Goal: Information Seeking & Learning: Learn about a topic

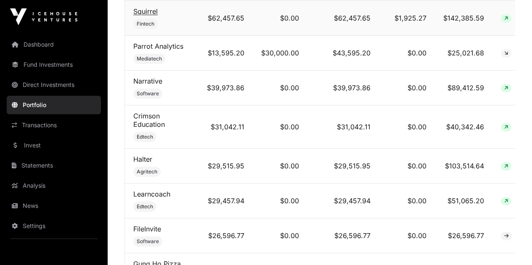
scroll to position [505, 0]
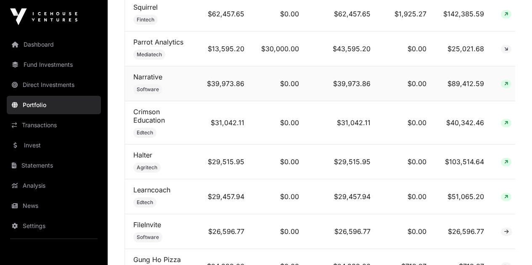
drag, startPoint x: 145, startPoint y: 82, endPoint x: 187, endPoint y: 72, distance: 43.2
click at [187, 72] on td "Narrative Software" at bounding box center [161, 83] width 72 height 35
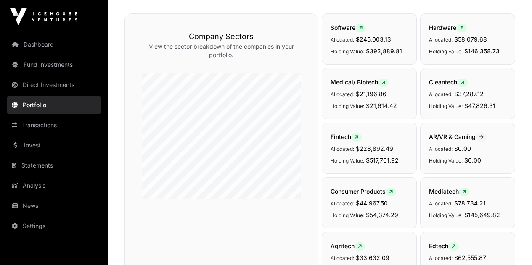
scroll to position [0, 0]
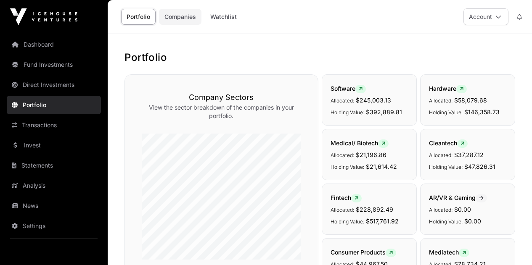
click at [191, 19] on link "Companies" at bounding box center [180, 17] width 42 height 16
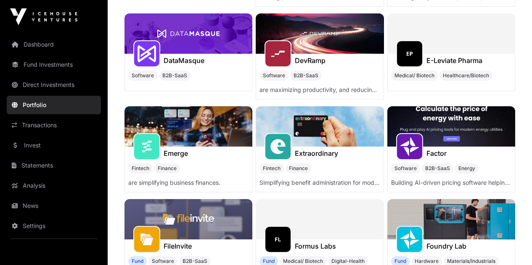
scroll to position [1551, 0]
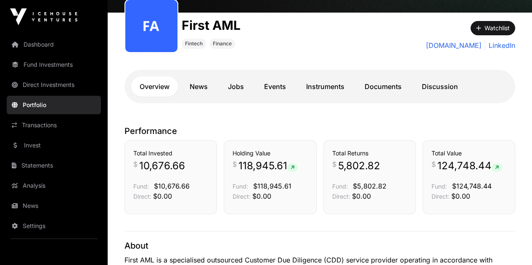
scroll to position [168, 0]
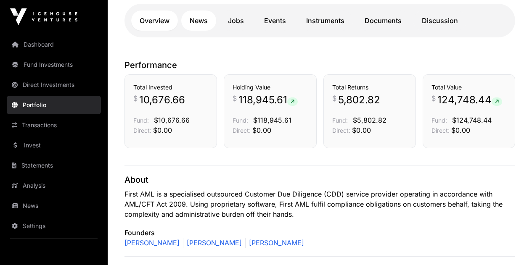
click at [201, 19] on link "News" at bounding box center [198, 21] width 35 height 20
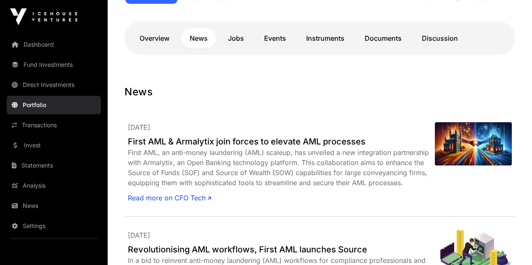
scroll to position [126, 0]
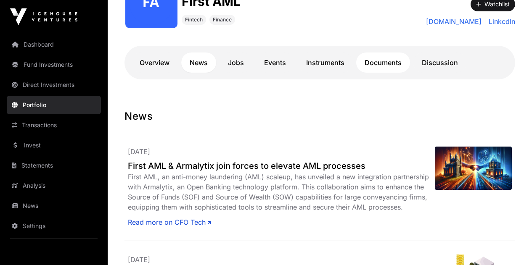
click at [374, 67] on link "Documents" at bounding box center [383, 63] width 54 height 20
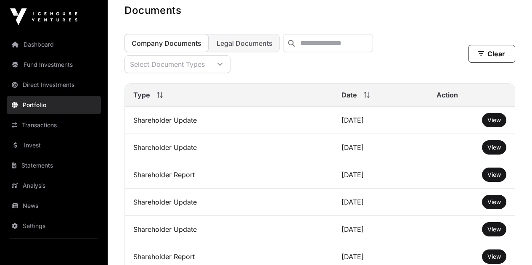
scroll to position [252, 0]
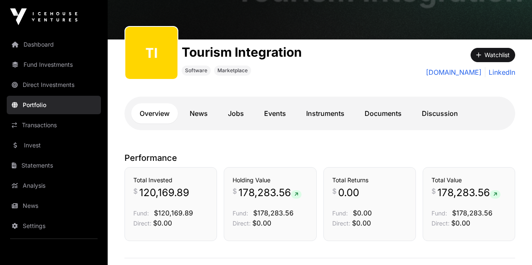
scroll to position [84, 0]
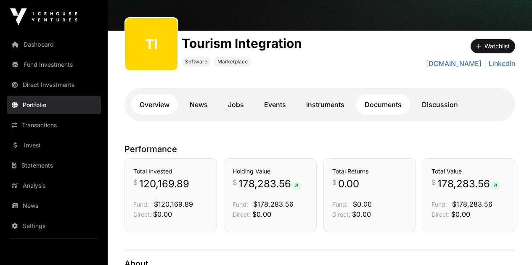
click at [392, 102] on link "Documents" at bounding box center [383, 105] width 54 height 20
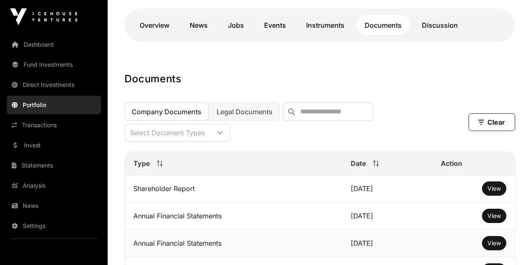
scroll to position [294, 0]
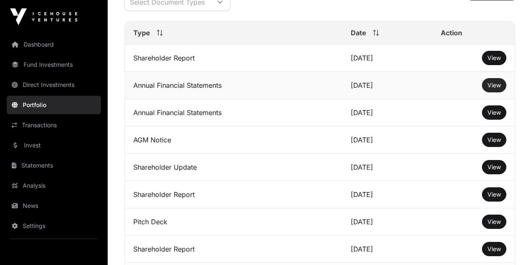
click at [493, 89] on span "View" at bounding box center [494, 85] width 13 height 7
click at [489, 61] on span "View" at bounding box center [494, 57] width 13 height 7
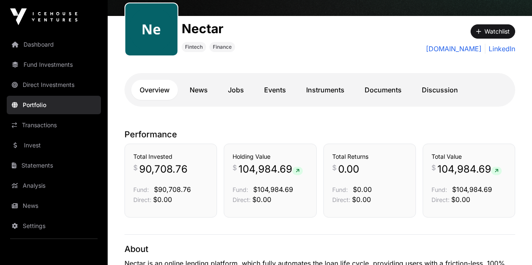
scroll to position [126, 0]
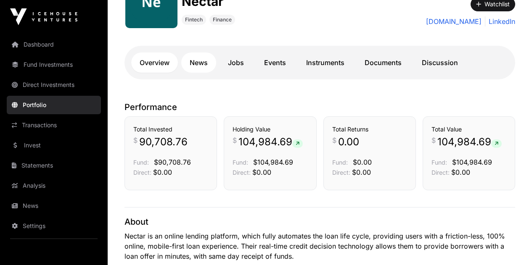
click at [187, 64] on link "News" at bounding box center [198, 63] width 35 height 20
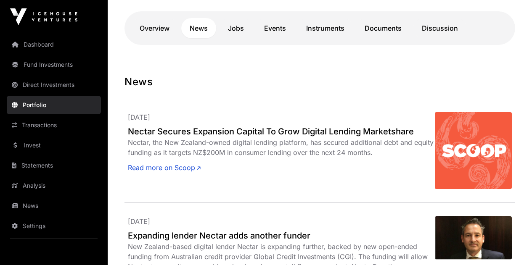
scroll to position [168, 0]
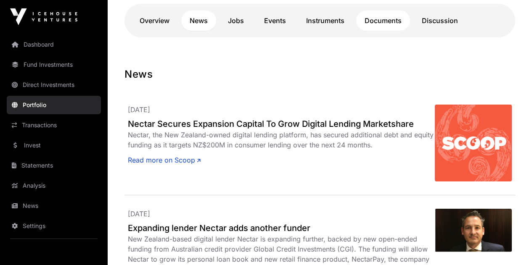
click at [395, 24] on link "Documents" at bounding box center [383, 21] width 54 height 20
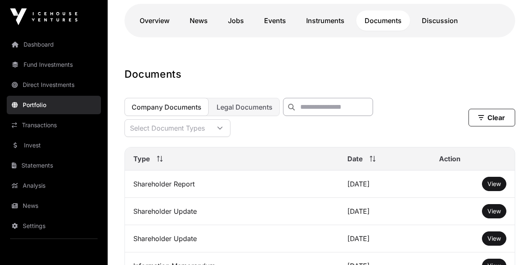
scroll to position [252, 0]
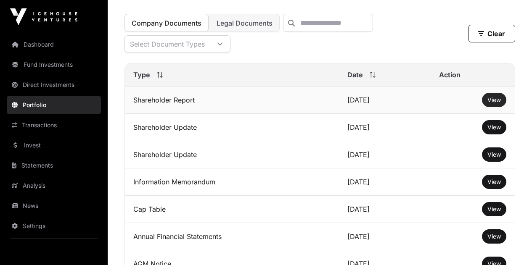
click at [491, 103] on span "View" at bounding box center [494, 99] width 13 height 7
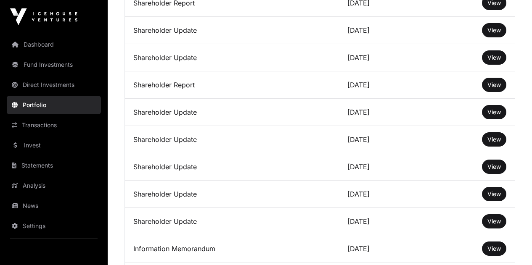
scroll to position [673, 0]
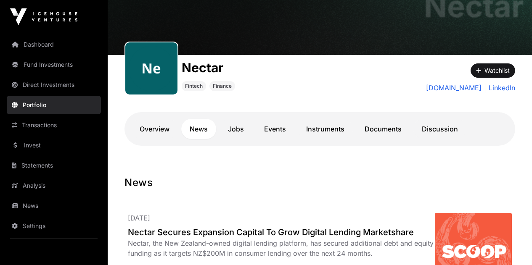
scroll to position [42, 0]
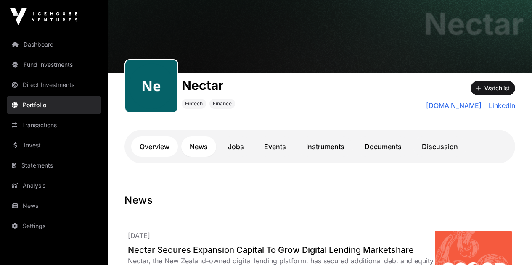
click at [159, 146] on link "Overview" at bounding box center [154, 147] width 47 height 20
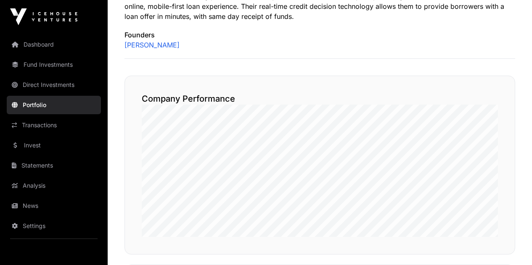
scroll to position [337, 0]
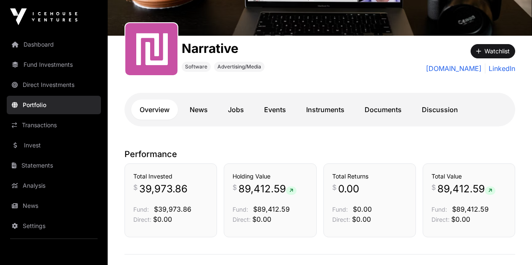
scroll to position [84, 0]
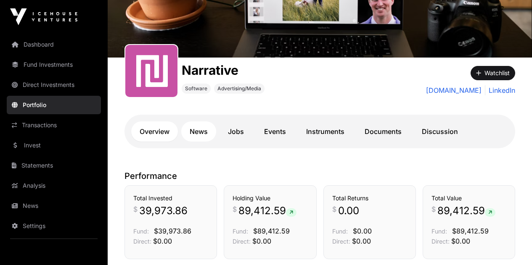
click at [200, 130] on link "News" at bounding box center [198, 132] width 35 height 20
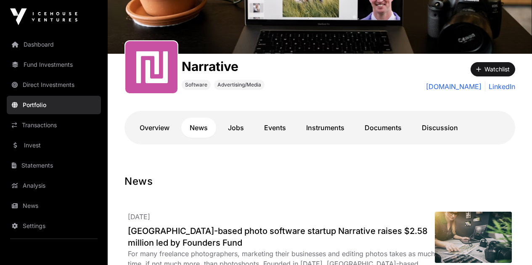
scroll to position [84, 0]
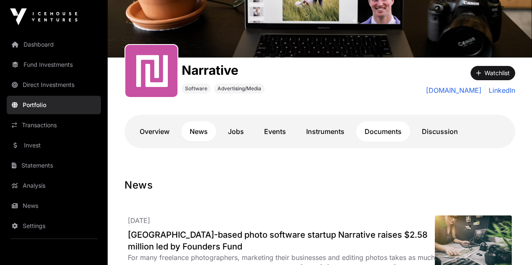
click at [388, 139] on link "Documents" at bounding box center [383, 132] width 54 height 20
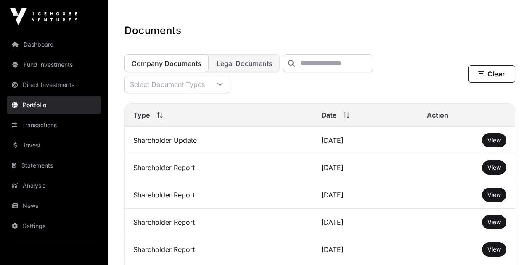
scroll to position [252, 0]
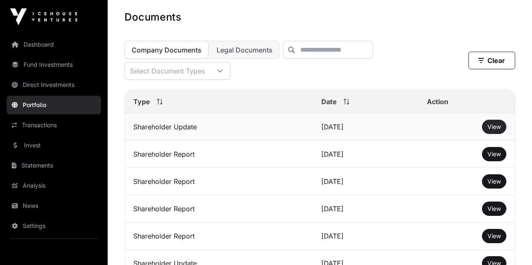
click at [491, 130] on span "View" at bounding box center [494, 126] width 13 height 7
